Goal: Task Accomplishment & Management: Manage account settings

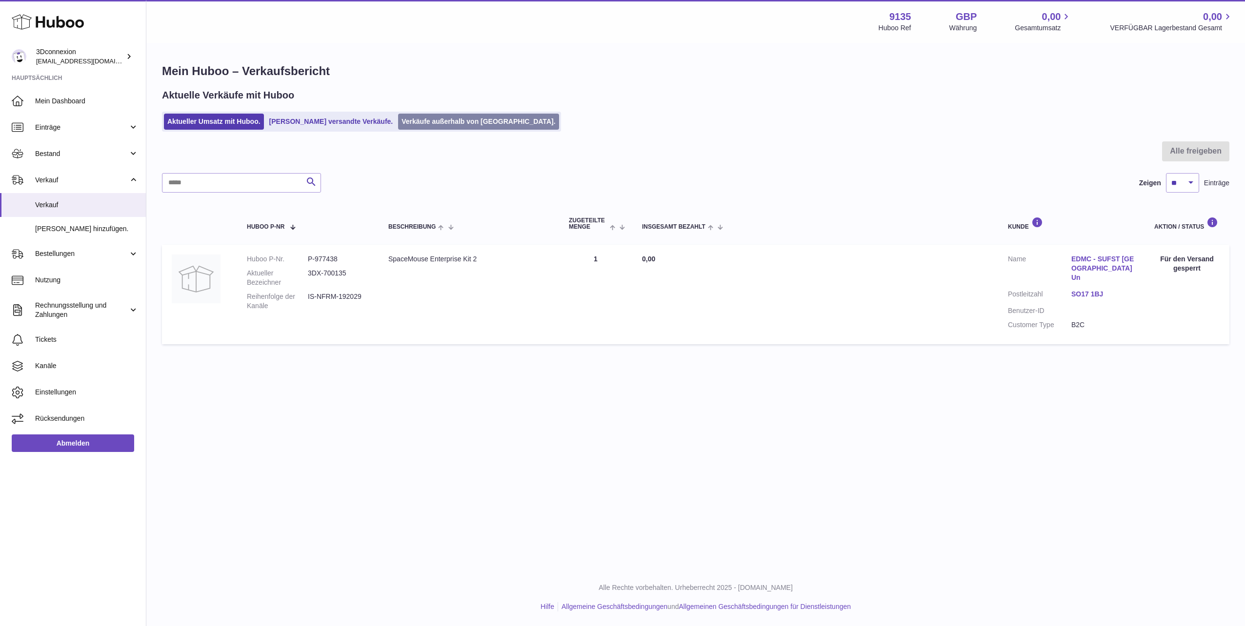
click at [405, 118] on link "Verkäufe außerhalb von [GEOGRAPHIC_DATA]." at bounding box center [478, 122] width 160 height 16
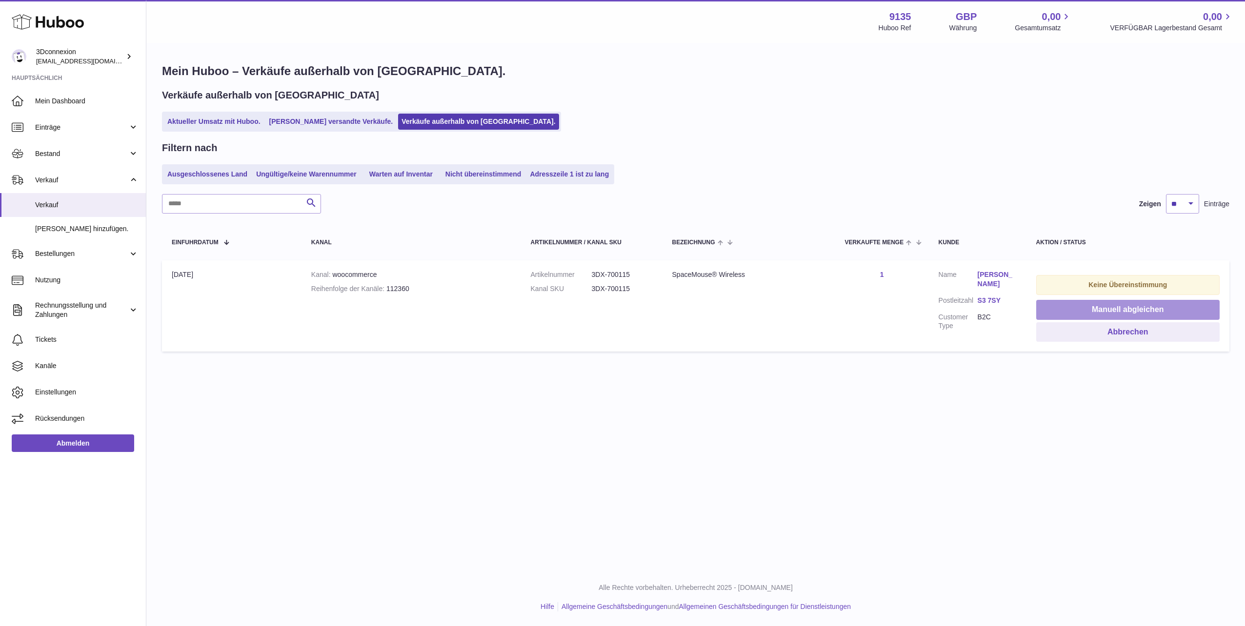
click at [1061, 311] on button "Manuell abgleichen" at bounding box center [1127, 310] width 183 height 20
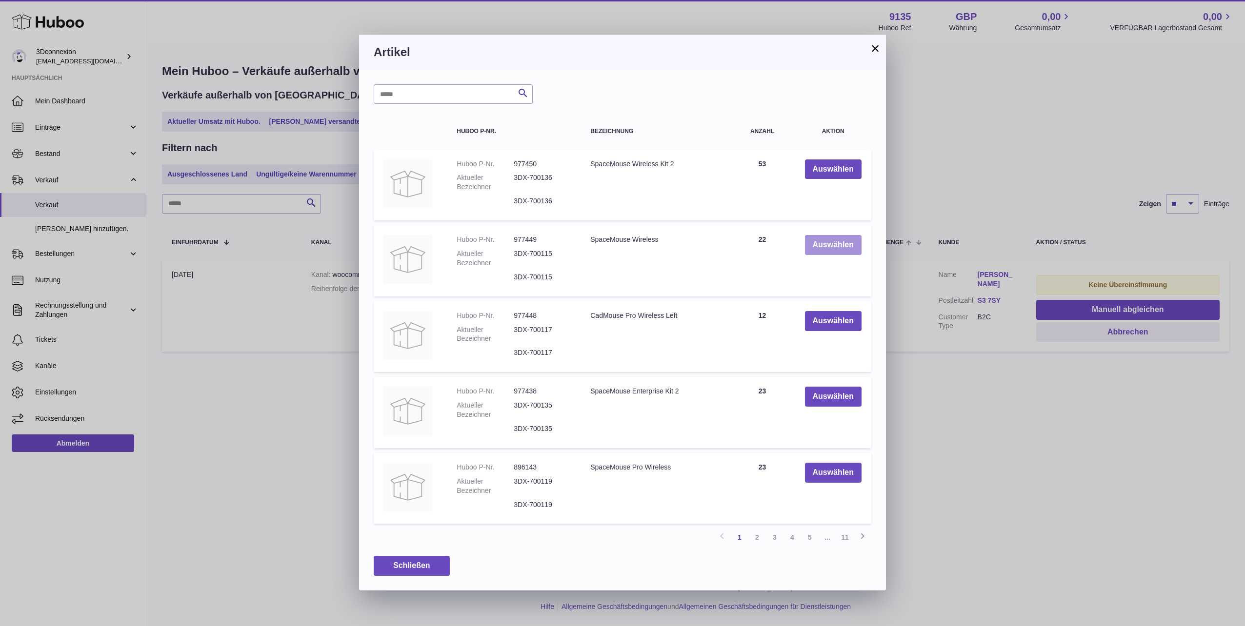
click at [823, 249] on button "Auswählen" at bounding box center [833, 245] width 57 height 20
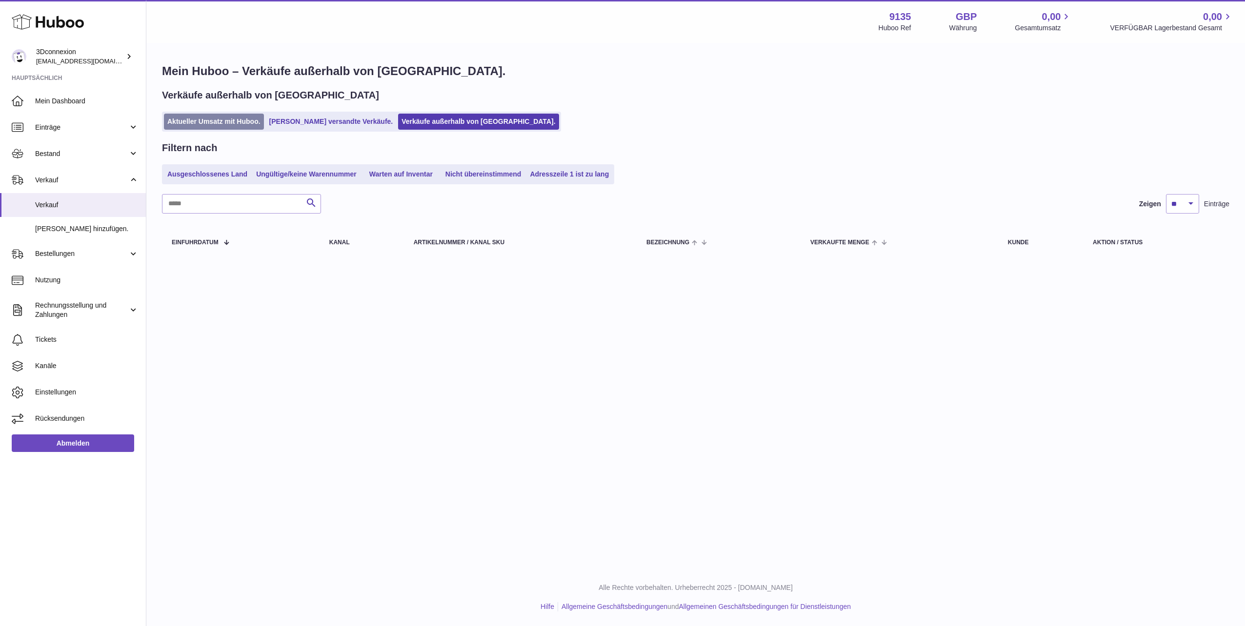
click at [219, 119] on link "Aktueller Umsatz mit Huboo." at bounding box center [214, 122] width 100 height 16
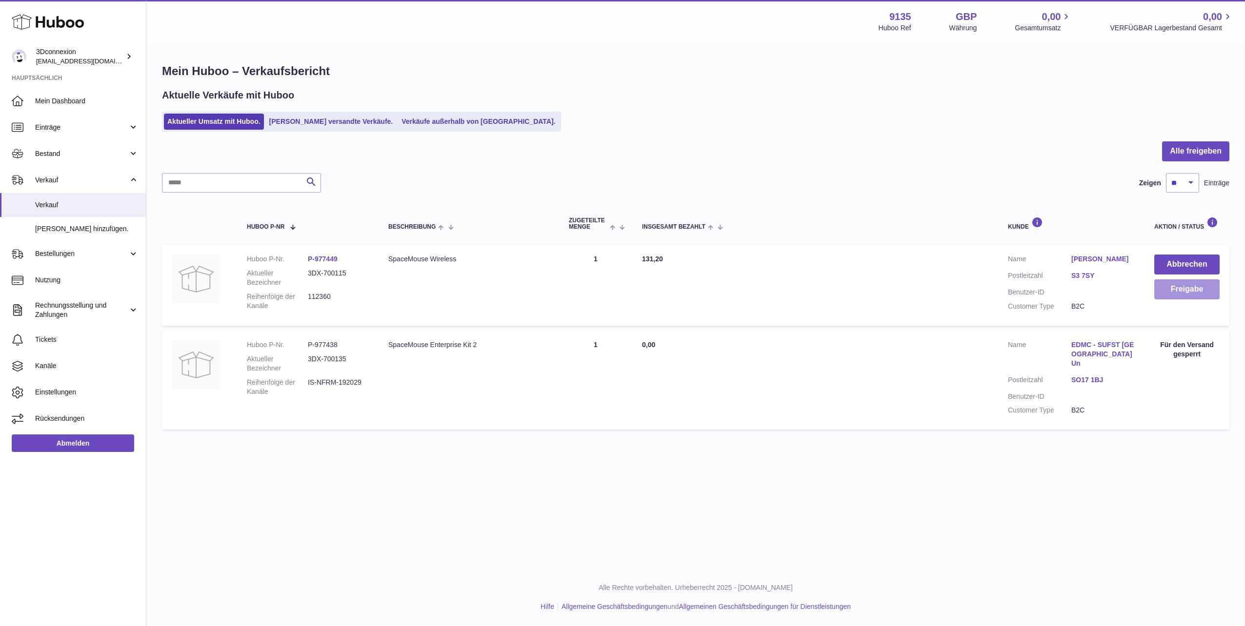
click at [1171, 287] on button "Freigabe" at bounding box center [1186, 290] width 65 height 20
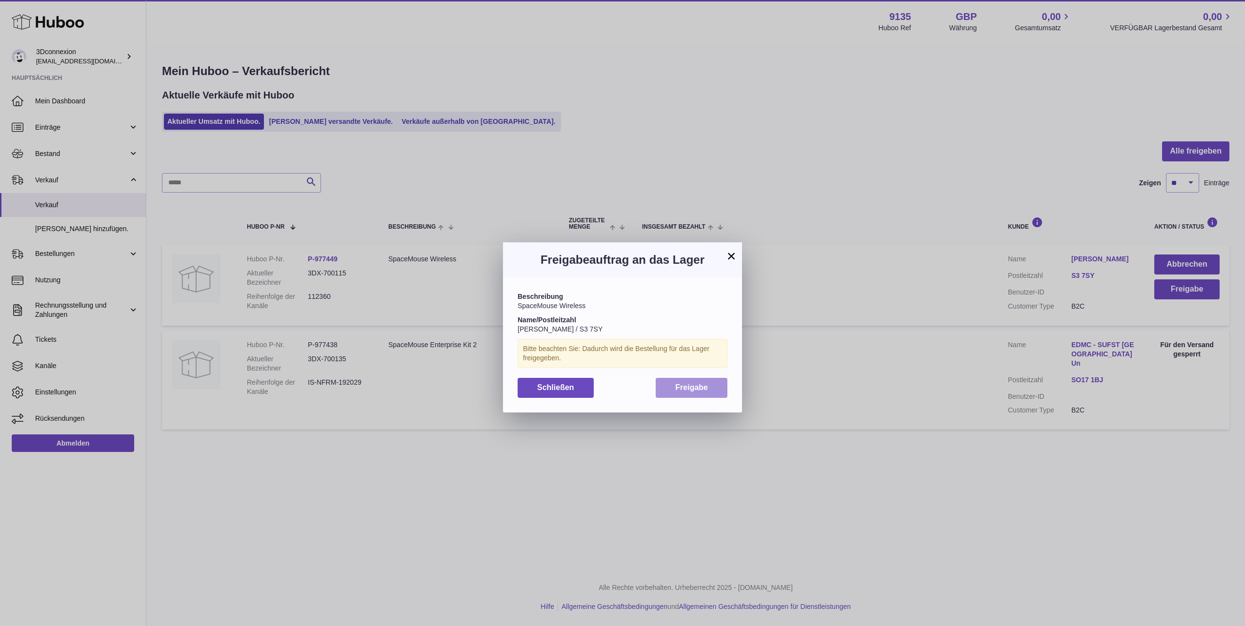
drag, startPoint x: 673, startPoint y: 377, endPoint x: 673, endPoint y: 382, distance: 5.4
click at [673, 378] on div "Beschreibung SpaceMouse Wireless Name/Postleitzahl LUCY MITCHELL / S3 7SY Bitte…" at bounding box center [622, 345] width 239 height 135
drag, startPoint x: 677, startPoint y: 387, endPoint x: 682, endPoint y: 389, distance: 6.2
click at [678, 387] on span "Freigabe" at bounding box center [691, 387] width 33 height 8
